Goal: Transaction & Acquisition: Purchase product/service

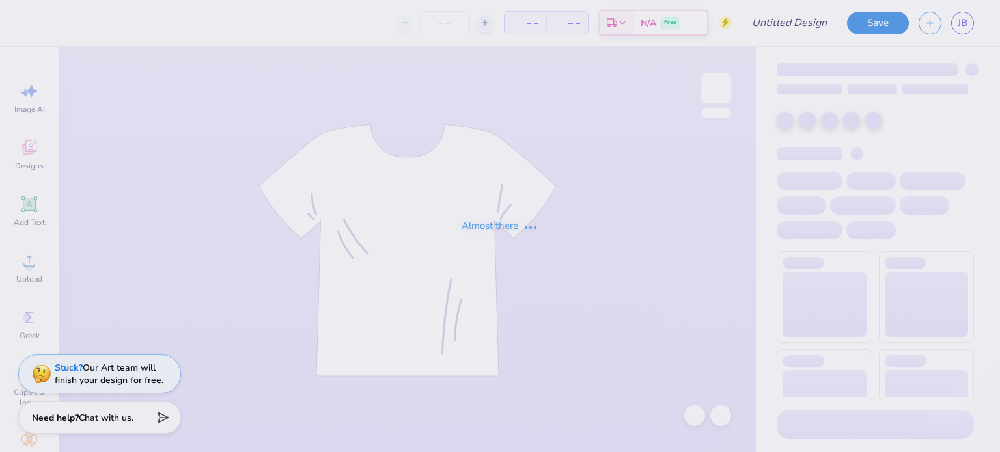
type input "Chemical Engineering T-shirt"
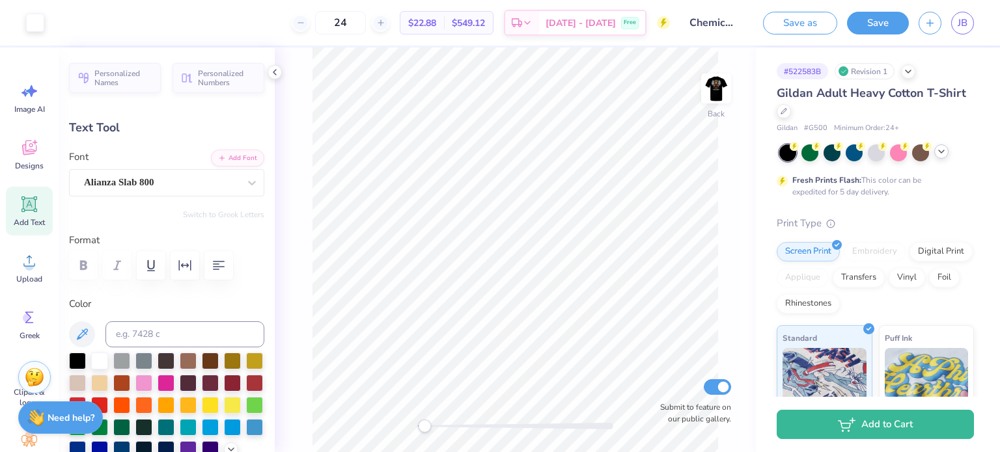
click at [944, 152] on icon at bounding box center [941, 151] width 10 height 10
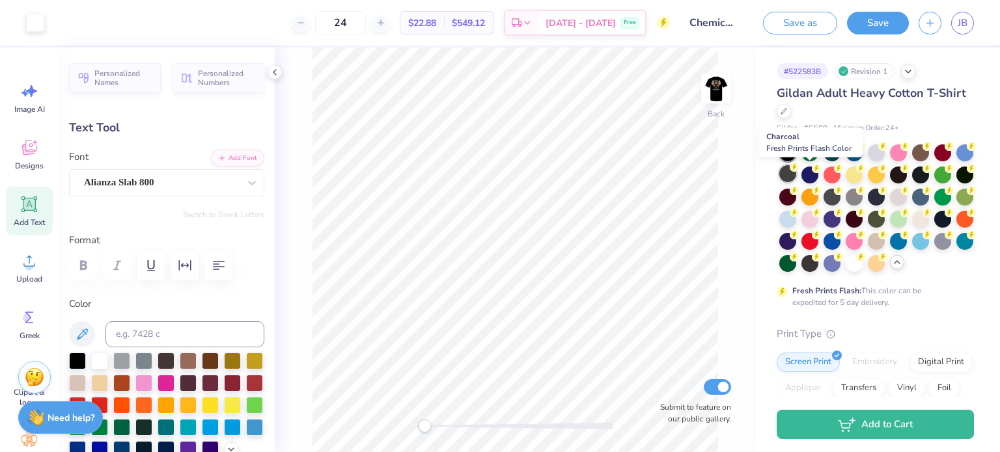
click at [796, 171] on div at bounding box center [787, 173] width 17 height 17
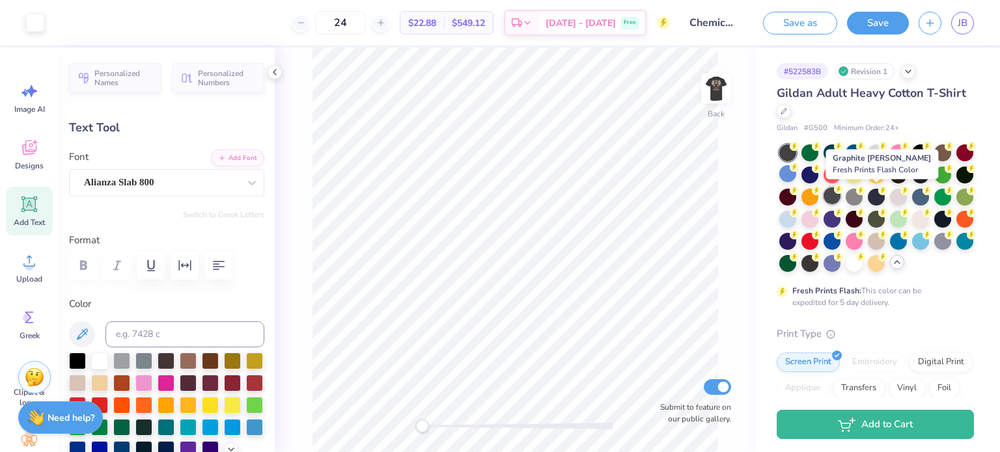
click at [843, 193] on icon at bounding box center [838, 189] width 9 height 9
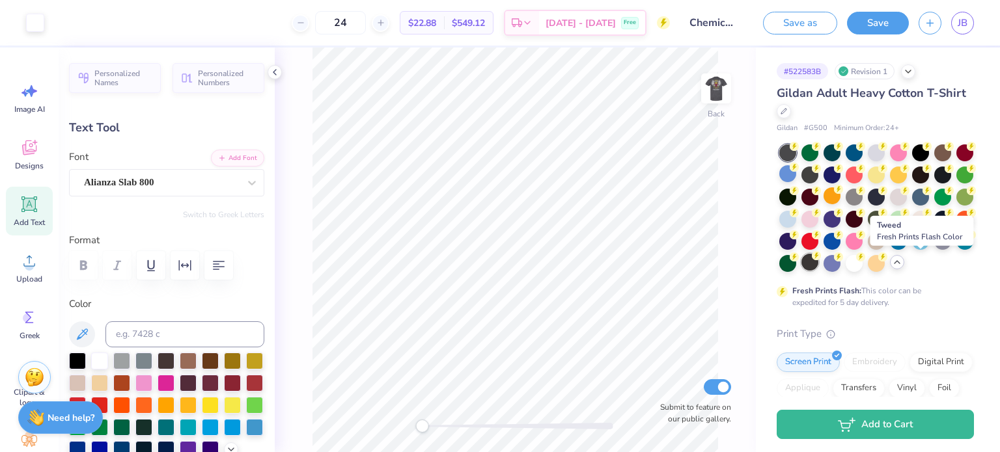
click at [818, 264] on div at bounding box center [809, 262] width 17 height 17
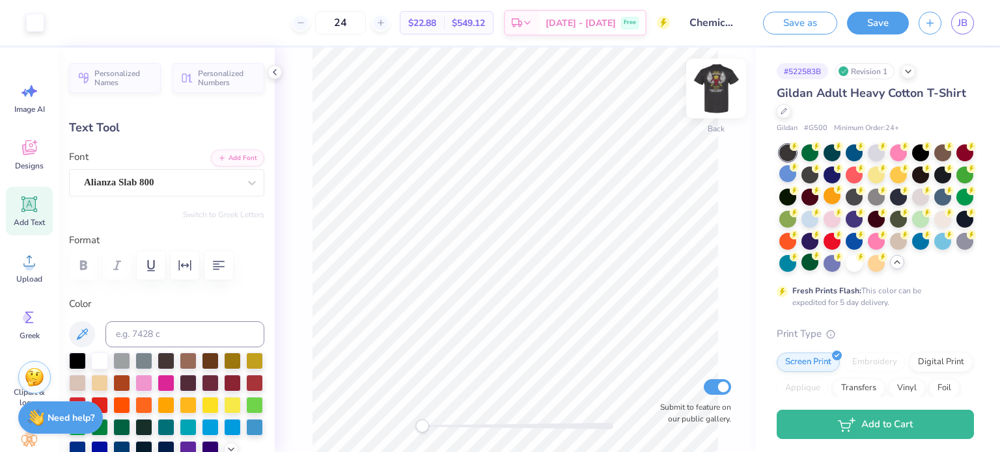
click at [717, 87] on img at bounding box center [716, 88] width 52 height 52
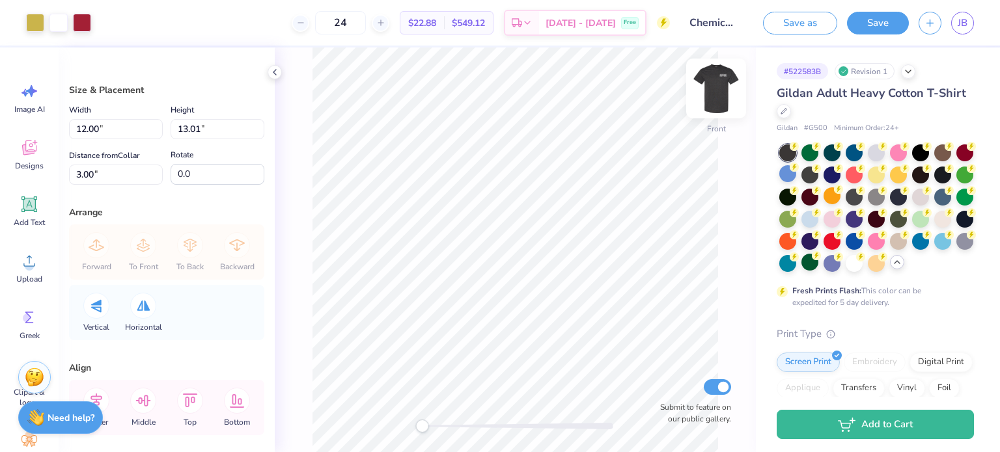
click at [721, 91] on img at bounding box center [716, 88] width 52 height 52
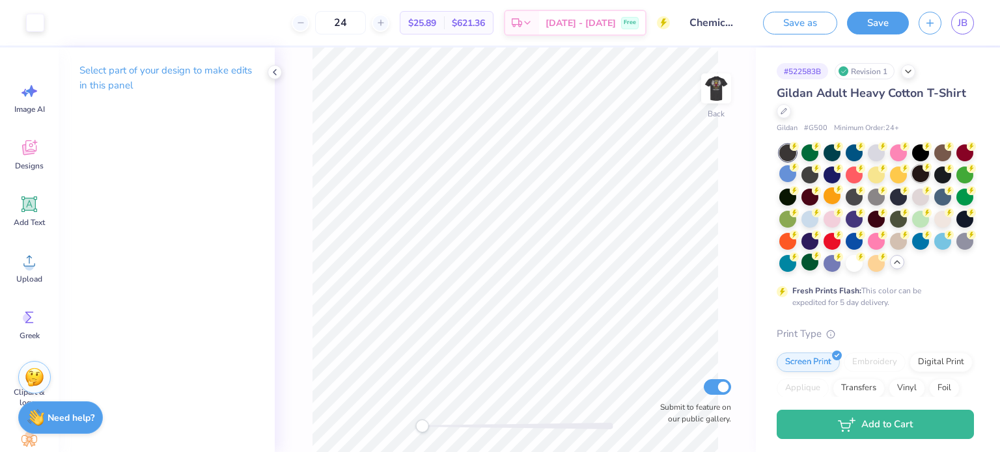
click at [929, 174] on div at bounding box center [920, 173] width 17 height 17
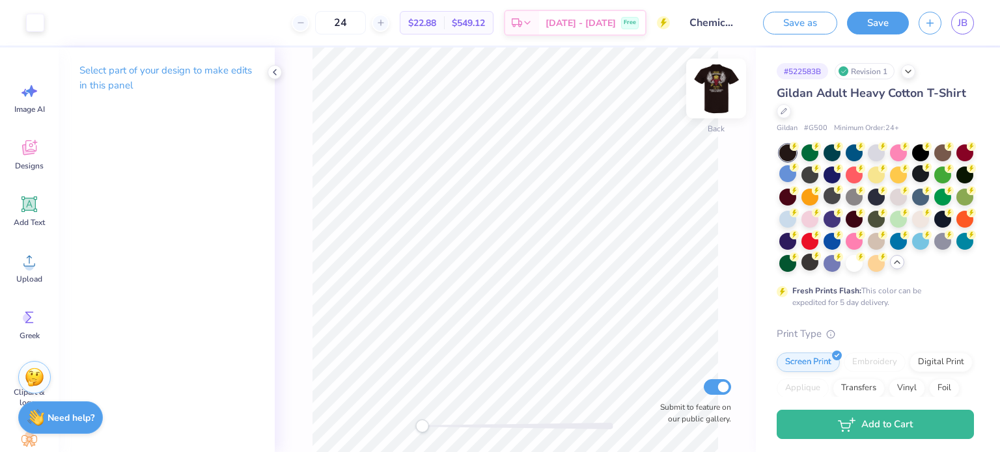
click at [713, 88] on img at bounding box center [716, 88] width 52 height 52
click at [713, 88] on img at bounding box center [716, 88] width 26 height 26
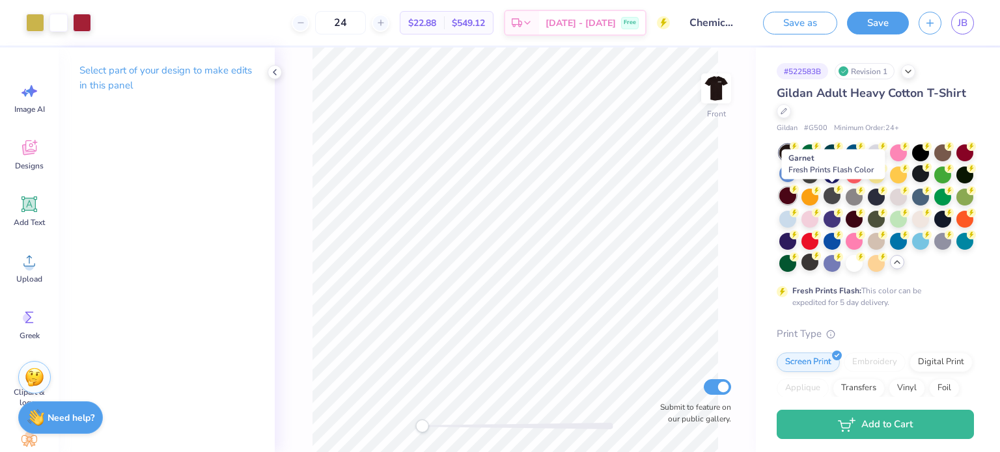
click at [796, 197] on div at bounding box center [787, 195] width 17 height 17
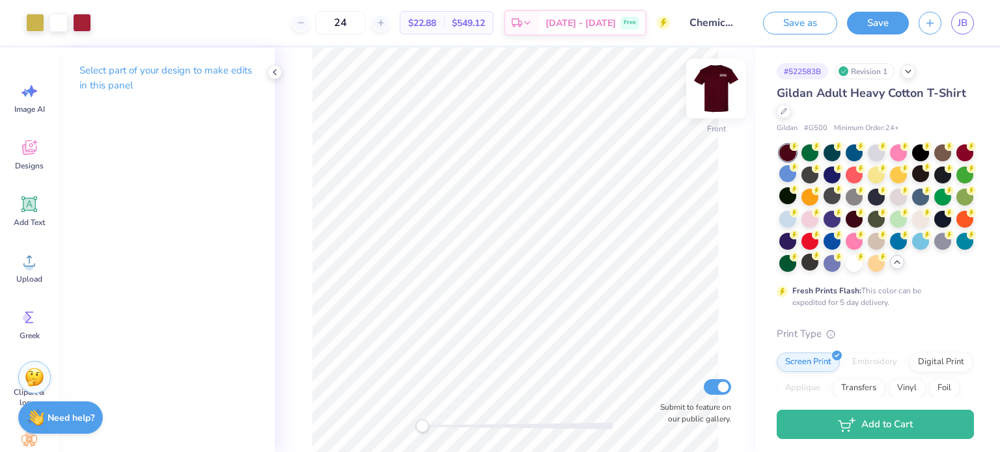
click at [711, 87] on img at bounding box center [716, 88] width 52 height 52
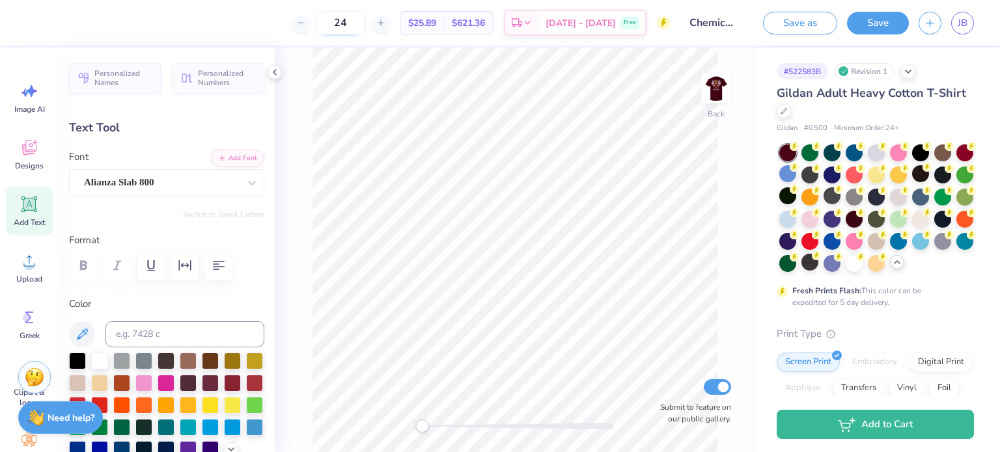
click at [362, 24] on input "24" at bounding box center [340, 22] width 51 height 23
type input "48"
click at [357, 39] on div "48 Per Item Total Est. Delivery N/A Free" at bounding box center [353, 23] width 634 height 46
click at [929, 176] on div at bounding box center [920, 173] width 17 height 17
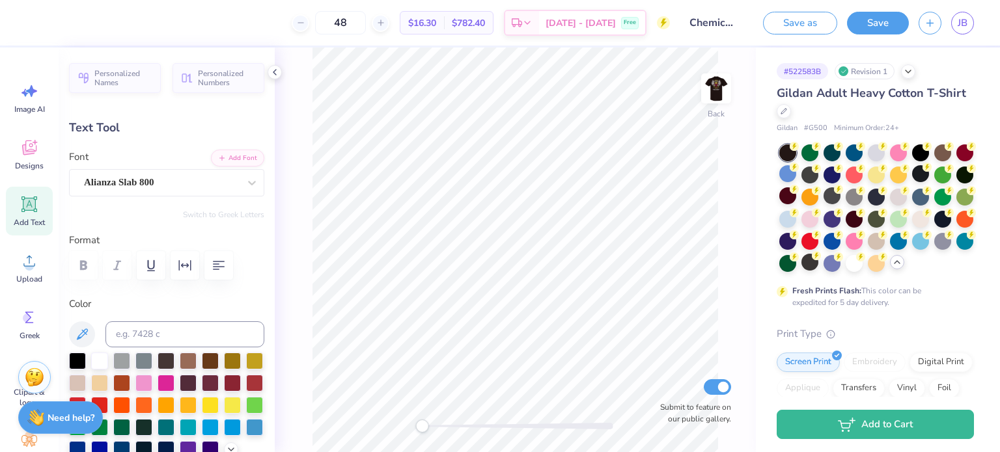
click at [720, 136] on div "Back Submit to feature on our public gallery." at bounding box center [515, 250] width 481 height 405
click at [717, 90] on img at bounding box center [716, 88] width 52 height 52
click at [964, 23] on span "JB" at bounding box center [962, 23] width 10 height 15
